Goal: Task Accomplishment & Management: Complete application form

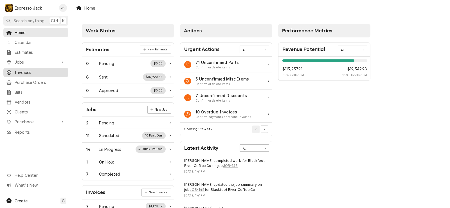
click at [28, 71] on span "Invoices" at bounding box center [40, 73] width 51 height 6
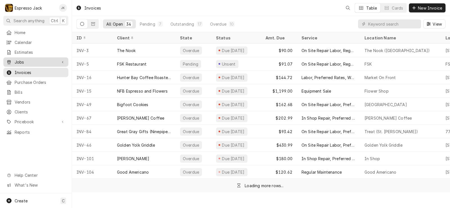
click at [25, 60] on span "Jobs" at bounding box center [36, 62] width 42 height 6
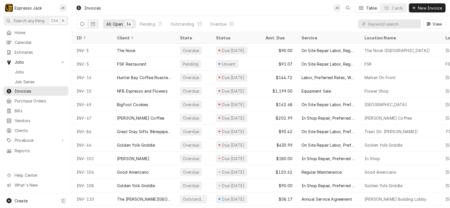
drag, startPoint x: 22, startPoint y: 22, endPoint x: 24, endPoint y: 18, distance: 4.8
click at [24, 18] on span "Search anything" at bounding box center [29, 21] width 31 height 6
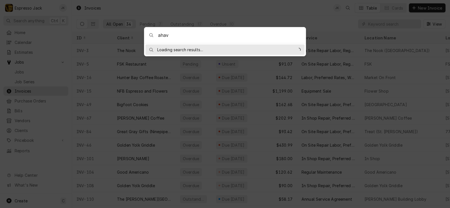
type input "ahava"
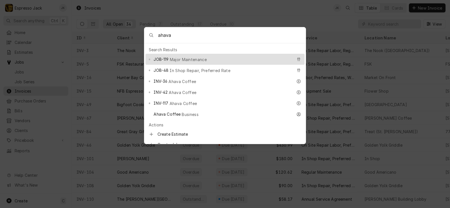
click at [278, 10] on body "E Espresso Jack JK Search anything Ctrl K Home Calendar Estimates Jobs Jobs Job…" at bounding box center [225, 104] width 450 height 208
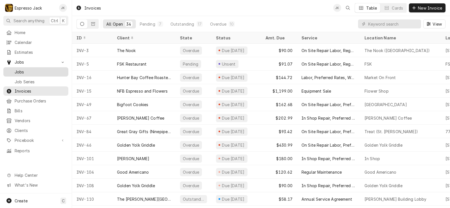
click at [23, 70] on span "Jobs" at bounding box center [40, 72] width 51 height 6
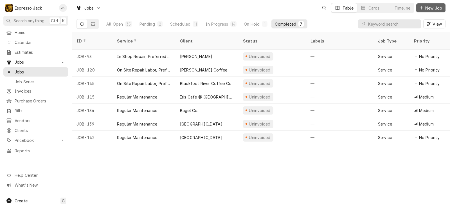
click at [425, 9] on span "New Job" at bounding box center [433, 8] width 19 height 6
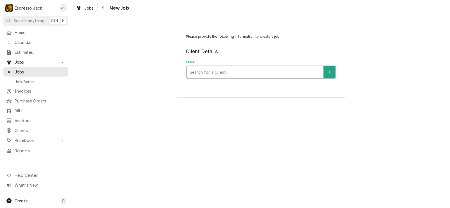
click at [217, 73] on div "Client" at bounding box center [255, 72] width 131 height 10
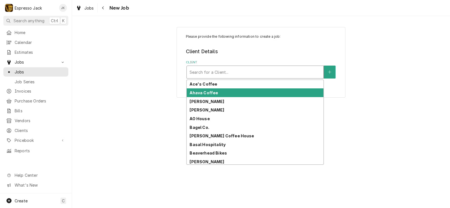
click at [210, 91] on strong "Ahava Coffee" at bounding box center [204, 92] width 28 height 5
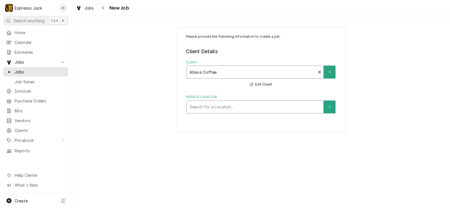
click at [235, 108] on div "Service Location" at bounding box center [255, 107] width 131 height 10
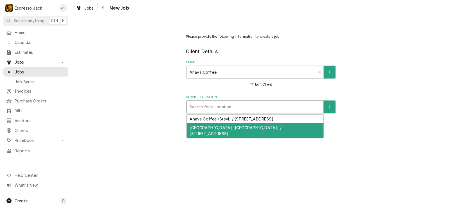
click at [224, 128] on div "Ahava North (Three Mile Creek) / 4433 Sunnyside Cemetery Rd, Stevensville, MT 5…" at bounding box center [255, 130] width 137 height 15
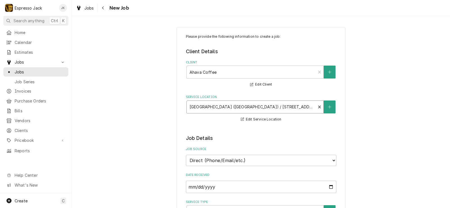
scroll to position [101, 0]
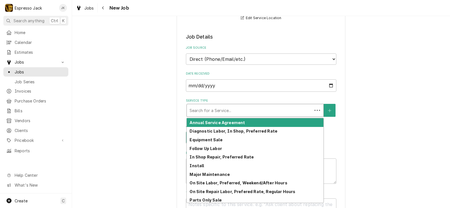
click at [217, 111] on div "Service Type" at bounding box center [250, 110] width 120 height 10
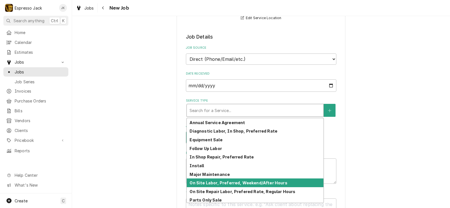
scroll to position [28, 0]
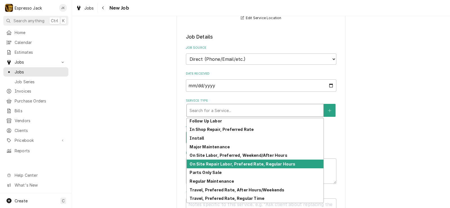
click at [236, 164] on strong "On Site Repair Labor, Prefered Rate, Regular Hours" at bounding box center [243, 164] width 106 height 5
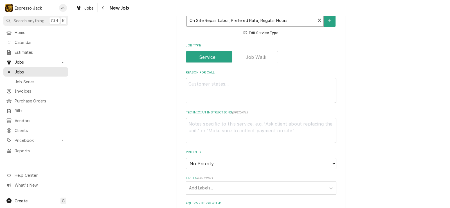
scroll to position [203, 0]
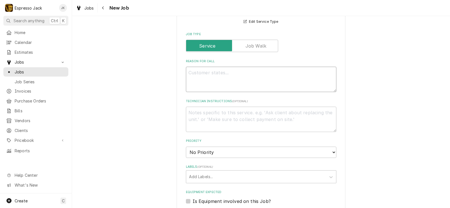
click at [209, 91] on textarea "Reason For Call" at bounding box center [261, 79] width 151 height 25
type textarea "x"
type textarea "Mi"
type textarea "x"
type textarea "Min"
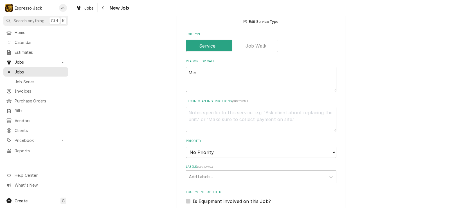
type textarea "x"
type textarea "Mino"
type textarea "x"
type textarea "Minor"
type textarea "x"
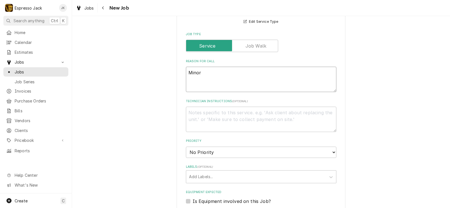
type textarea "Minor"
type textarea "x"
type textarea "Minor m"
type textarea "x"
type textarea "Minor ma"
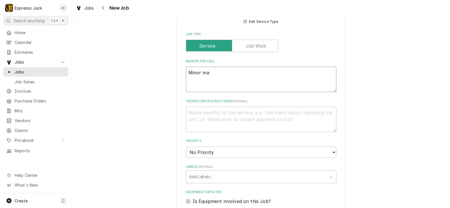
type textarea "x"
type textarea "Minor mai"
type textarea "x"
type textarea "Minor maint"
type textarea "x"
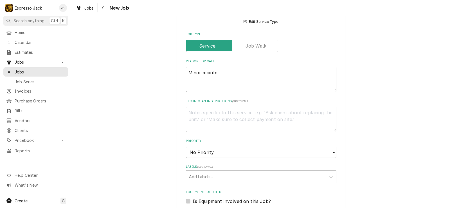
type textarea "Minor mainten"
type textarea "x"
type textarea "Minor maintena"
type textarea "x"
type textarea "Minor maintenan"
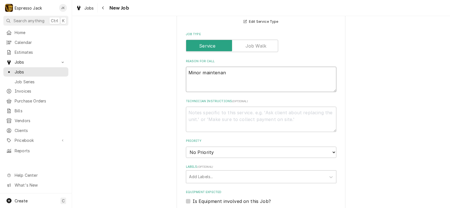
type textarea "x"
type textarea "Minor maintenanc"
type textarea "x"
type textarea "Minor maintenance"
type textarea "x"
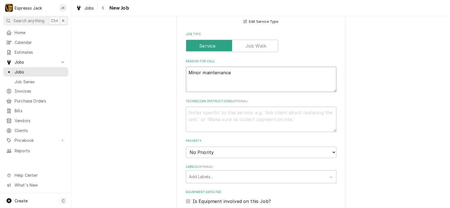
type textarea "Minor maintenance,"
type textarea "x"
type textarea "Minor maintenance, s"
type textarea "x"
type textarea "Minor maintenance, se"
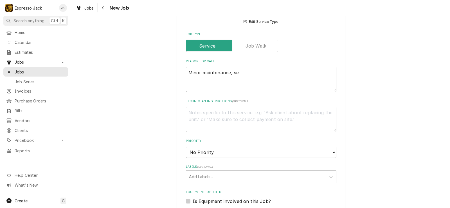
type textarea "x"
type textarea "Minor maintenance, see"
type textarea "x"
type textarea "Minor maintenance, see i"
type textarea "x"
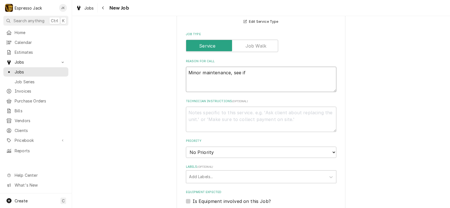
type textarea "Minor maintenance, see if"
type textarea "x"
type textarea "Minor maintenance, see if y"
type textarea "x"
type textarea "Minor maintenance, see if yo"
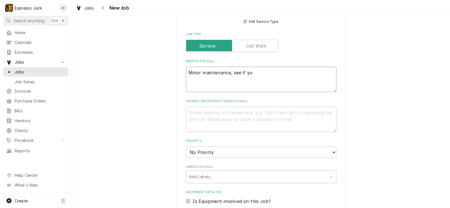
type textarea "x"
type textarea "Minor maintenance, see if you"
type textarea "x"
type textarea "Minor maintenance, see if you"
type textarea "x"
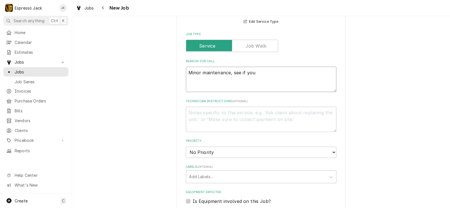
type textarea "Minor maintenance, see if you c"
type textarea "x"
type textarea "Minor maintenance, see if you can"
type textarea "x"
type textarea "Minor maintenance, see if you can"
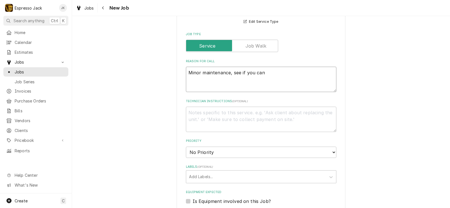
type textarea "x"
type textarea "Minor maintenance, see if you can f"
type textarea "x"
type textarea "Minor maintenance, see if you can fi"
type textarea "x"
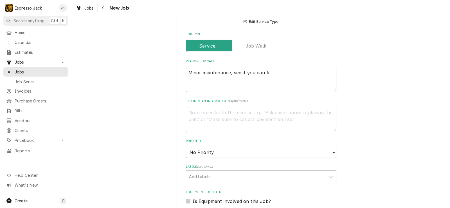
type textarea "Minor maintenance, see if you can fig"
type textarea "x"
type textarea "Minor maintenance, see if you can figu"
type textarea "x"
type textarea "Minor maintenance, see if you can figur"
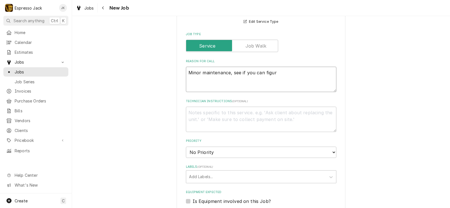
type textarea "x"
type textarea "Minor maintenance, see if you can figure"
type textarea "x"
type textarea "Minor maintenance, see if you can figure"
type textarea "x"
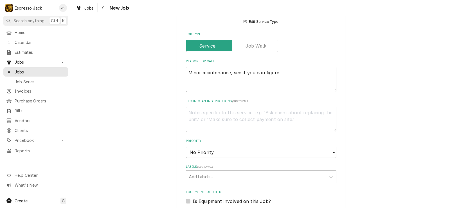
type textarea "Minor maintenance, see if you can figure o"
type textarea "x"
type textarea "Minor maintenance, see if you can figure ou"
type textarea "x"
type textarea "Minor maintenance, see if you can figure out"
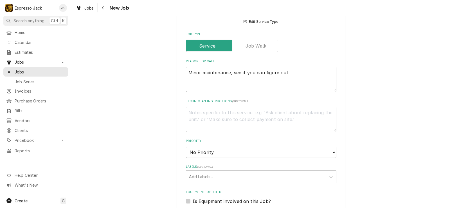
type textarea "x"
type textarea "Minor maintenance, see if you can figure out"
type textarea "x"
type textarea "Minor maintenance, see if you can figure out a"
type textarea "x"
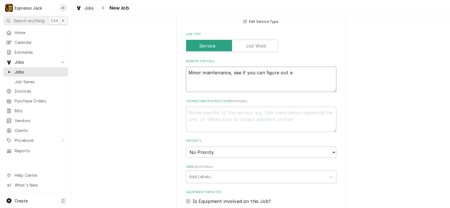
type textarea "Minor maintenance, see if you can figure out an"
type textarea "x"
type textarea "Minor maintenance, see if you can figure out any"
type textarea "x"
type textarea "Minor maintenance, see if you can figure out anyt"
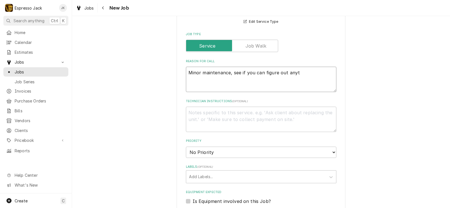
type textarea "x"
type textarea "Minor maintenance, see if you can figure out anyth"
type textarea "x"
type textarea "Minor maintenance, see if you can figure out anythi"
type textarea "x"
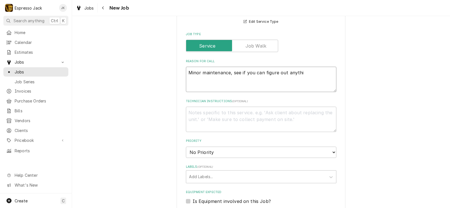
type textarea "Minor maintenance, see if you can figure out anythin"
type textarea "x"
type textarea "Minor maintenance, see if you can figure out anything"
type textarea "x"
type textarea "Minor maintenance, see if you can figure out anything"
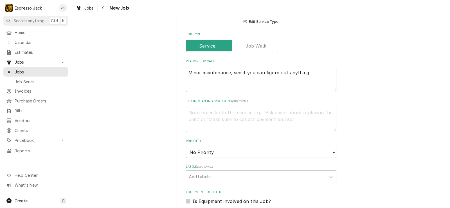
type textarea "x"
type textarea "Minor maintenance, see if you can figure out anything w"
type textarea "x"
type textarea "Minor maintenance, see if you can figure out anything wi"
type textarea "x"
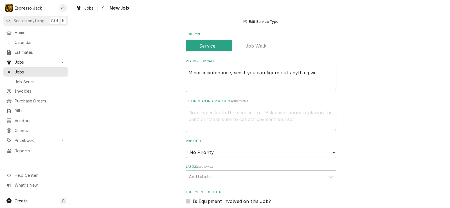
type textarea "Minor maintenance, see if you can figure out anything wit"
type textarea "x"
type textarea "Minor maintenance, see if you can figure out anything with"
type textarea "x"
type textarea "Minor maintenance, see if you can figure out anything with t"
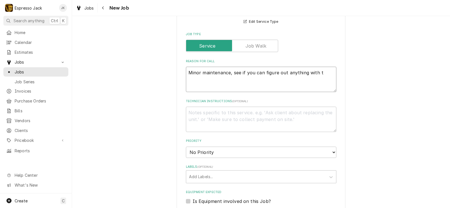
type textarea "x"
type textarea "Minor maintenance, see if you can figure out anything with the"
type textarea "x"
type textarea "Minor maintenance, see if you can figure out anything with the"
type textarea "x"
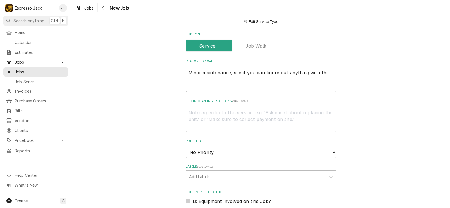
type textarea "Minor maintenance, see if you can figure out anything with the t"
type textarea "x"
type textarea "Minor maintenance, see if you can figure out anything with the te"
type textarea "x"
type textarea "Minor maintenance, see if you can figure out anything with the tem"
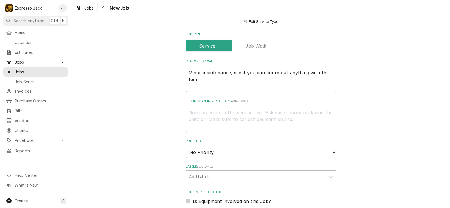
type textarea "x"
type textarea "Minor maintenance, see if you can figure out anything with the tempe"
type textarea "x"
type textarea "Minor maintenance, see if you can figure out anything with the tempera"
type textarea "x"
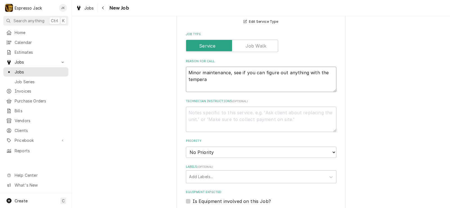
type textarea "Minor maintenance, see if you can figure out anything with the temperat"
type textarea "x"
type textarea "Minor maintenance, see if you can figure out anything with the temperatur"
type textarea "x"
type textarea "Minor maintenance, see if you can figure out anything with the temperature"
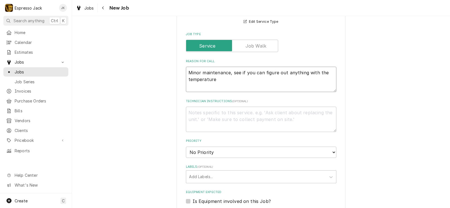
type textarea "x"
type textarea "Minor maintenance, see if you can figure out anything with the temperature/"
type textarea "x"
type textarea "Minor maintenance, see if you can figure out anything with the temperature/co"
type textarea "x"
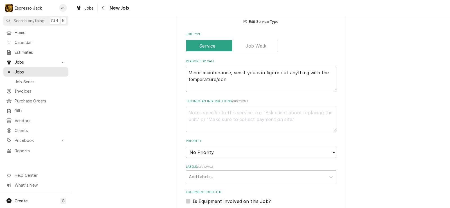
type textarea "Minor maintenance, see if you can figure out anything with the temperature/cons"
type textarea "x"
type textarea "Minor maintenance, see if you can figure out anything with the temperature/consi"
type textarea "x"
type textarea "Minor maintenance, see if you can figure out anything with the temperature/cons…"
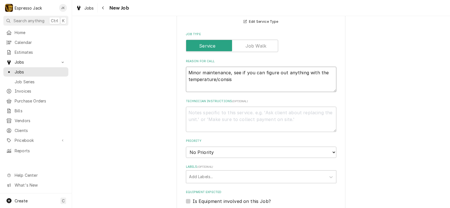
type textarea "x"
type textarea "Minor maintenance, see if you can figure out anything with the temperature/cons…"
type textarea "x"
type textarea "Minor maintenance, see if you can figure out anything with the temperature/cons…"
type textarea "x"
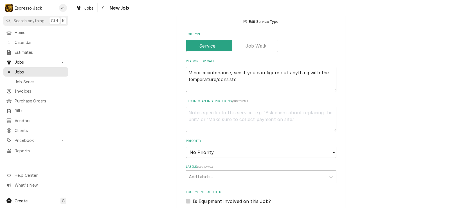
type textarea "Minor maintenance, see if you can figure out anything with the temperature/cons…"
type textarea "x"
type textarea "Minor maintenance, see if you can figure out anything with the temperature/cons…"
type textarea "x"
type textarea "Minor maintenance, see if you can figure out anything with the temperature/cons…"
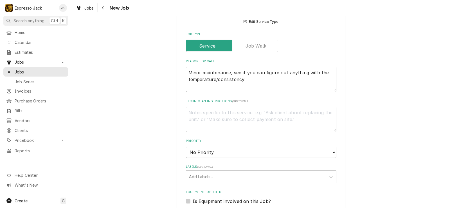
type textarea "x"
type textarea "Minor maintenance, see if you can figure out anything with the temperature/cons…"
type textarea "x"
type textarea "Minor maintenance, see if you can figure out anything with the temperature/cons…"
type textarea "x"
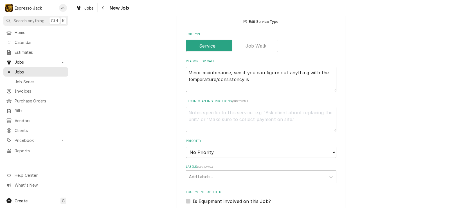
type textarea "Minor maintenance, see if you can figure out anything with the temperature/cons…"
type textarea "x"
type textarea "Minor maintenance, see if you can figure out anything with the temperature/cons…"
type textarea "x"
type textarea "Minor maintenance, see if you can figure out anything with the temperature/cons…"
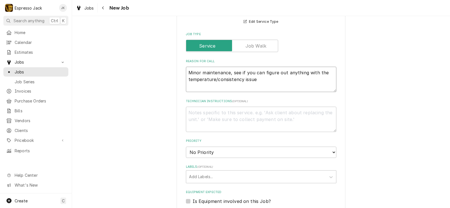
type textarea "x"
type textarea "Minor maintenance, see if you can figure out anything with the temperature/cons…"
type textarea "x"
type textarea "Minor maintenance, see if you can figure out anything with the temperature/cons…"
type textarea "x"
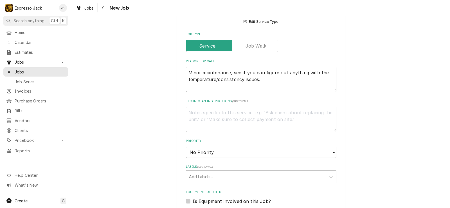
type textarea "Minor maintenance, see if you can figure out anything with the temperature/cons…"
click at [120, 83] on div "Please provide the following information to create a job: Client Details Client…" at bounding box center [261, 113] width 378 height 589
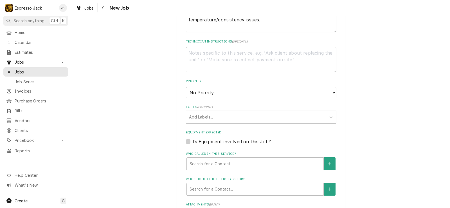
scroll to position [270, 0]
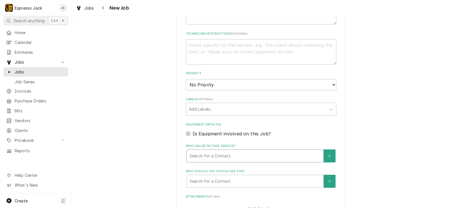
click at [258, 158] on div "Who called in this service?" at bounding box center [255, 156] width 131 height 10
click at [158, 146] on div "Please provide the following information to create a job: Client Details Client…" at bounding box center [261, 46] width 378 height 589
click at [216, 128] on div "Equipment Expected Is Equipment involved on this Job?" at bounding box center [261, 129] width 151 height 14
click at [214, 135] on label "Is Equipment involved on this Job?" at bounding box center [232, 133] width 78 height 7
click at [214, 135] on input "Equipment Expected" at bounding box center [268, 136] width 151 height 12
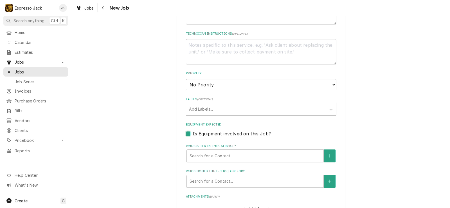
checkbox input "true"
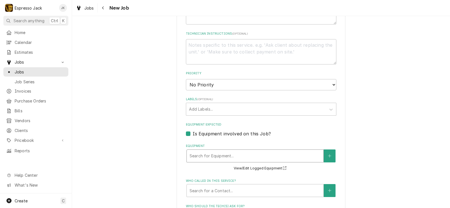
type textarea "x"
click at [226, 151] on div "Equipment" at bounding box center [255, 156] width 131 height 10
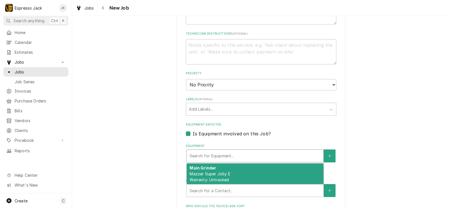
click at [235, 135] on label "Is Equipment involved on this Job?" at bounding box center [232, 133] width 78 height 7
click at [235, 135] on input "Equipment Expected" at bounding box center [268, 136] width 151 height 12
checkbox input "false"
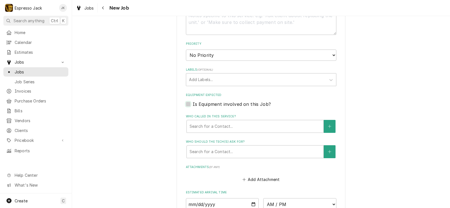
scroll to position [372, 0]
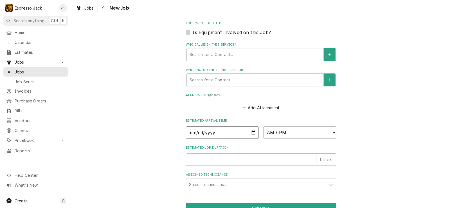
click at [251, 133] on input "Date" at bounding box center [222, 132] width 73 height 12
type textarea "x"
type input "2025-09-18"
type textarea "x"
select select "15:00:00"
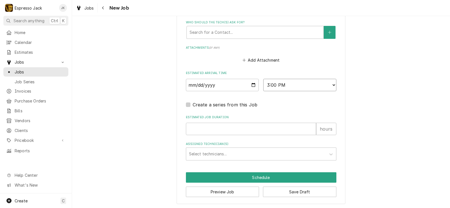
scroll to position [420, 0]
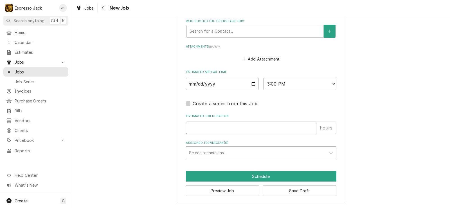
click at [202, 128] on input "Estimated Job Duration" at bounding box center [251, 128] width 130 height 12
type textarea "x"
type input "1"
click at [230, 153] on div "Assigned Technician(s)" at bounding box center [256, 153] width 134 height 10
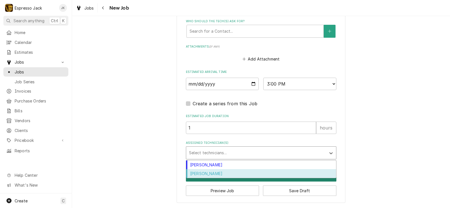
click at [209, 174] on div "Samantha Janssen" at bounding box center [261, 173] width 150 height 9
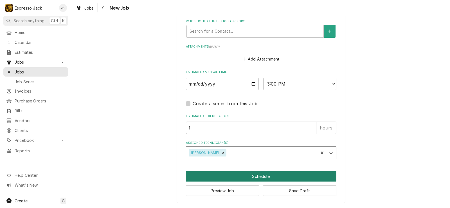
click at [277, 180] on button "Schedule" at bounding box center [261, 176] width 151 height 10
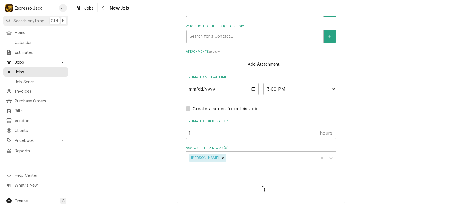
scroll to position [415, 0]
type textarea "x"
